Goal: Information Seeking & Learning: Learn about a topic

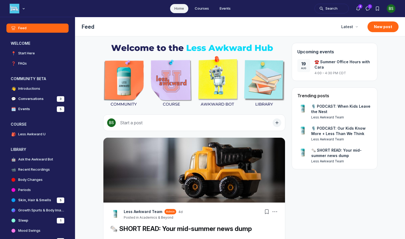
scroll to position [1676, 1026]
click at [259, 36] on div "Feed Feed Latest New post" at bounding box center [240, 26] width 330 height 19
click at [31, 159] on h4 "Ask the Awkward Bot" at bounding box center [35, 159] width 35 height 5
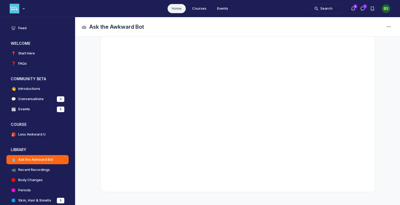
scroll to position [1522, 1026]
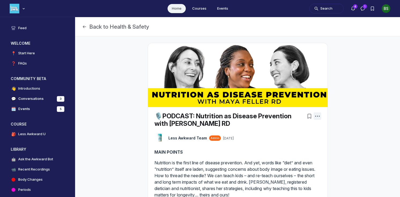
click at [317, 116] on icon "Post actions" at bounding box center [316, 116] width 5 height 5
click at [192, 120] on link "🎙️PODCAST: Nutrition as Disease Prevention with Maya Feller RD" at bounding box center [222, 119] width 137 height 15
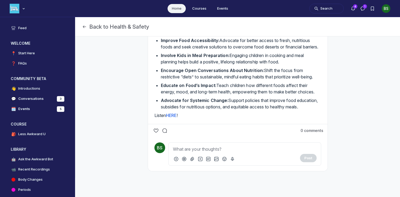
scroll to position [309, 0]
click at [170, 115] on link "HERE" at bounding box center [171, 115] width 10 height 5
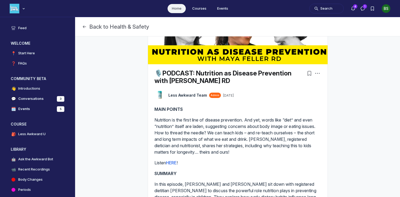
scroll to position [63, 0]
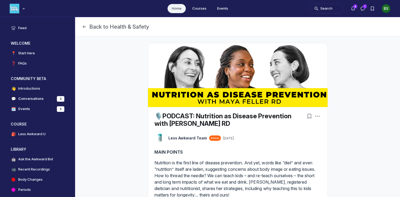
scroll to position [1488, 1026]
click at [92, 27] on button "Back to Health & Safety" at bounding box center [115, 26] width 67 height 7
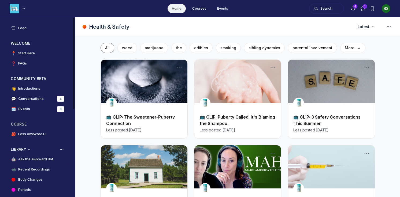
click at [29, 162] on link "🤖 Ask the Awkward Bot" at bounding box center [37, 159] width 62 height 9
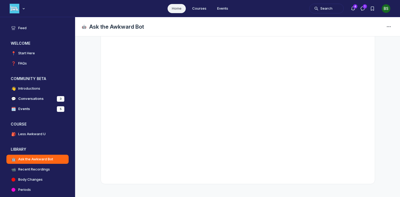
scroll to position [108, 0]
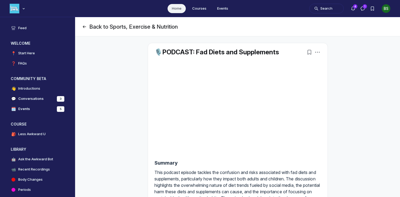
click at [84, 28] on icon "Page Header" at bounding box center [84, 26] width 5 height 5
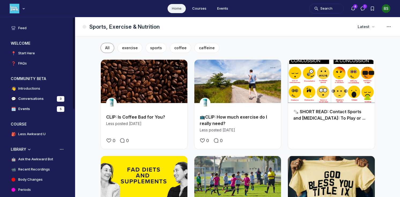
click at [29, 159] on h4 "Ask the Awkward Bot" at bounding box center [35, 159] width 35 height 5
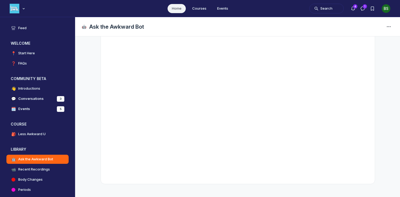
scroll to position [108, 0]
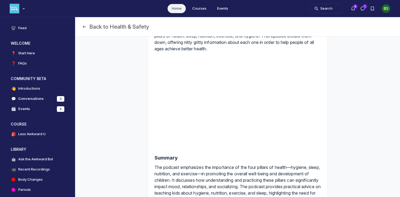
scroll to position [42, 0]
